Goal: Task Accomplishment & Management: Manage account settings

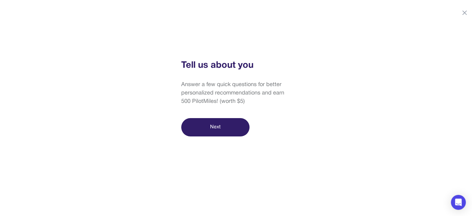
click at [217, 123] on button "Next" at bounding box center [215, 127] width 68 height 18
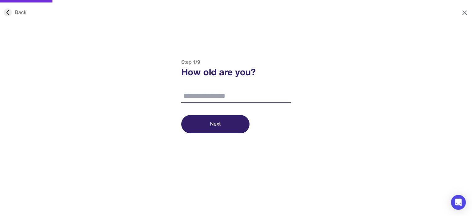
click at [465, 11] on icon at bounding box center [464, 12] width 7 height 7
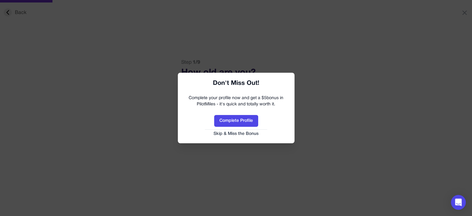
click at [243, 133] on button "Skip & Miss the Bonus" at bounding box center [236, 134] width 104 height 6
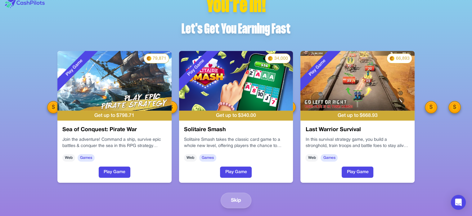
scroll to position [8, 0]
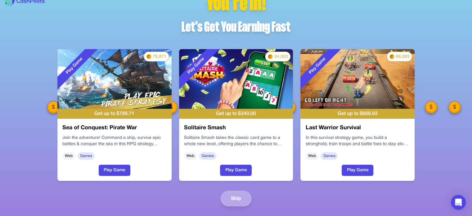
click at [242, 192] on button "Skip" at bounding box center [236, 198] width 31 height 16
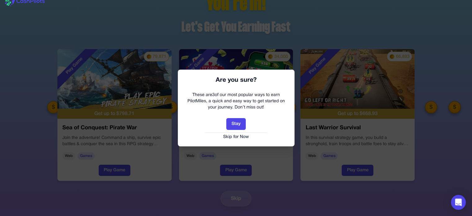
click at [240, 135] on button "Skip for Now" at bounding box center [236, 137] width 104 height 6
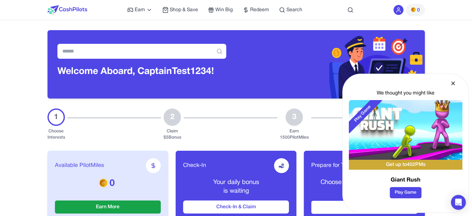
click at [399, 6] on div at bounding box center [398, 10] width 10 height 10
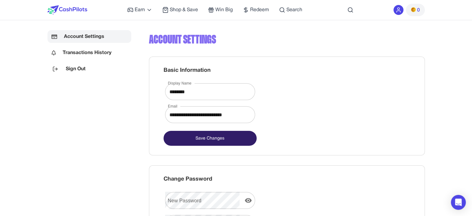
click at [83, 13] on img at bounding box center [67, 9] width 40 height 9
